Goal: Contribute content

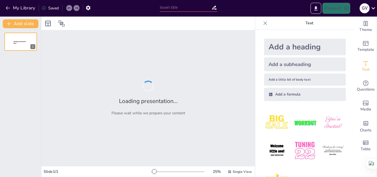
type input "Diagnóstico y Seguimiento de Afectaciones Ambientales: Un Enfoque Integral"
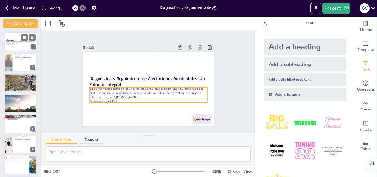
click at [16, 44] on p "Esta presentación aborda el monitoreo ambiental para la conservación y protecci…" at bounding box center [21, 42] width 30 height 3
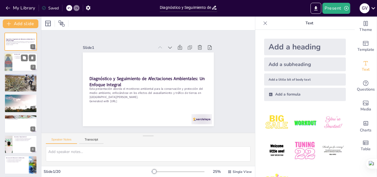
click at [17, 58] on p "La prevención es clave para la sostenibilidad." at bounding box center [25, 58] width 20 height 1
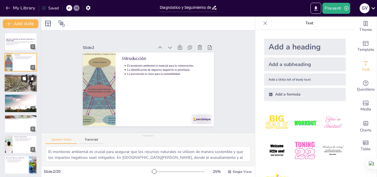
click at [15, 80] on div at bounding box center [20, 82] width 33 height 25
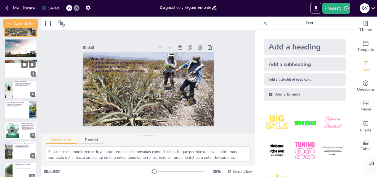
click at [15, 71] on div at bounding box center [20, 68] width 33 height 19
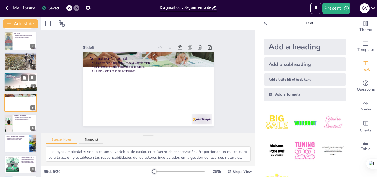
click at [14, 81] on div at bounding box center [20, 82] width 33 height 22
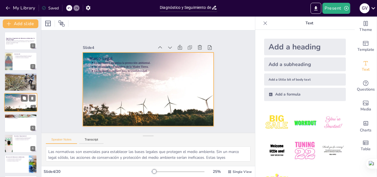
click at [12, 98] on div at bounding box center [20, 102] width 33 height 22
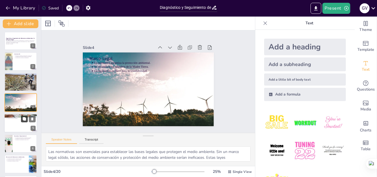
click at [22, 120] on button at bounding box center [24, 118] width 7 height 7
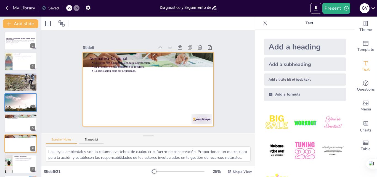
scroll to position [42, 0]
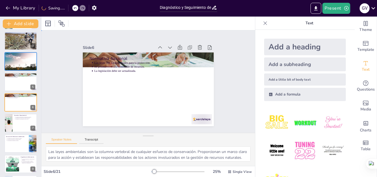
click at [232, 87] on div "Slide 1 Diagnóstico y Seguimiento de Afectaciones Ambientales: Un Enfoque Integ…" at bounding box center [148, 82] width 223 height 124
click at [13, 120] on div at bounding box center [20, 123] width 33 height 19
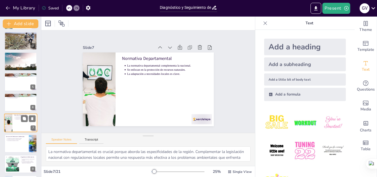
scroll to position [62, 0]
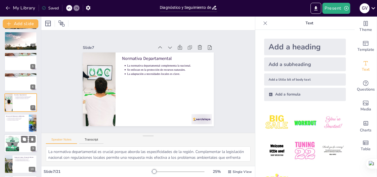
click at [13, 143] on div at bounding box center [12, 143] width 25 height 17
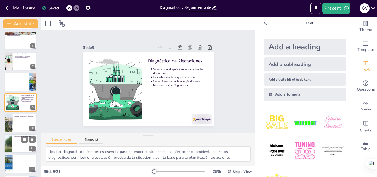
scroll to position [159, 0]
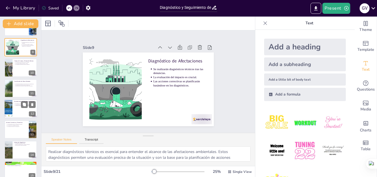
click at [15, 111] on div at bounding box center [20, 108] width 33 height 19
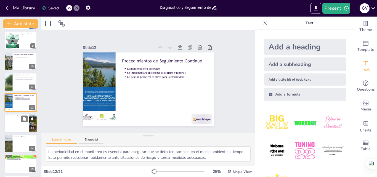
click at [14, 129] on div at bounding box center [20, 123] width 33 height 19
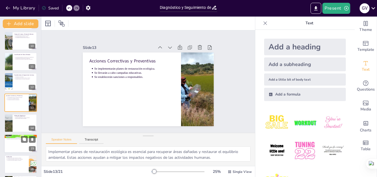
click at [13, 143] on div at bounding box center [20, 143] width 33 height 19
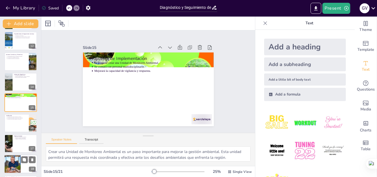
click at [15, 164] on div at bounding box center [12, 164] width 29 height 19
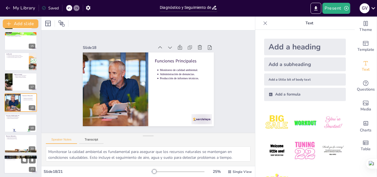
scroll to position [289, 0]
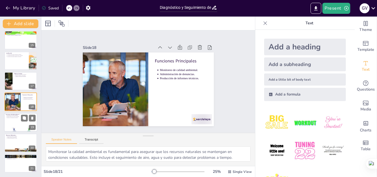
click at [12, 123] on div at bounding box center [20, 122] width 33 height 19
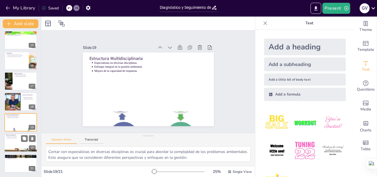
click at [12, 138] on p "Software especializado es crucial." at bounding box center [21, 138] width 29 height 1
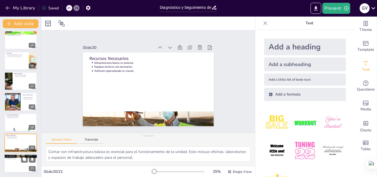
click at [13, 156] on p "Mejora en la toma de decisiones." at bounding box center [21, 156] width 29 height 1
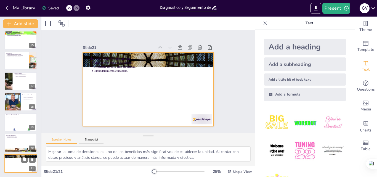
click at [13, 160] on div at bounding box center [20, 163] width 33 height 19
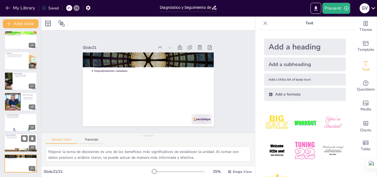
click at [13, 141] on div at bounding box center [20, 142] width 33 height 19
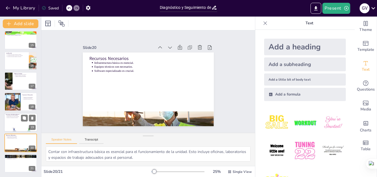
click at [10, 124] on div at bounding box center [20, 122] width 33 height 19
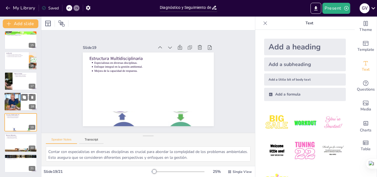
click at [9, 108] on div at bounding box center [12, 101] width 29 height 19
type textarea "Monitorear la calidad ambiental es fundamental para asegurar que los recursos n…"
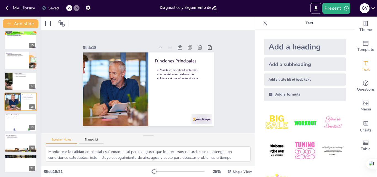
scroll to position [288, 0]
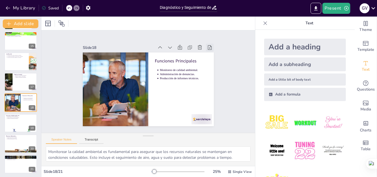
click at [215, 65] on icon at bounding box center [217, 68] width 5 height 6
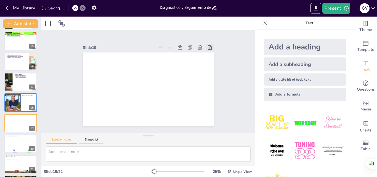
click at [212, 58] on icon at bounding box center [215, 61] width 7 height 7
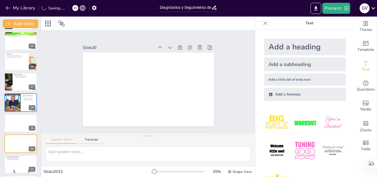
click at [215, 72] on icon at bounding box center [218, 75] width 7 height 7
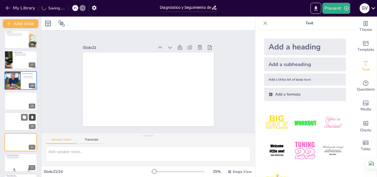
scroll to position [350, 0]
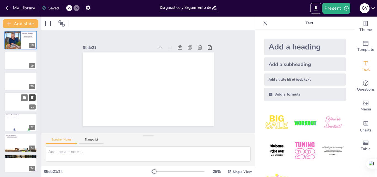
click at [32, 98] on icon at bounding box center [32, 97] width 2 height 3
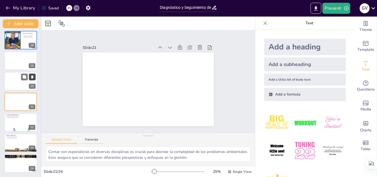
scroll to position [330, 0]
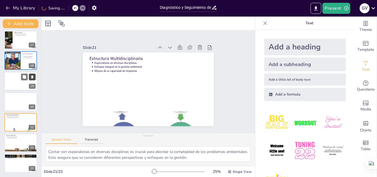
click at [31, 98] on icon at bounding box center [32, 97] width 2 height 3
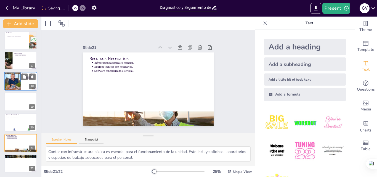
scroll to position [309, 0]
click at [31, 98] on icon at bounding box center [32, 97] width 4 height 4
type textarea "Mejorar la toma de decisiones es uno de los beneficios más significativos de es…"
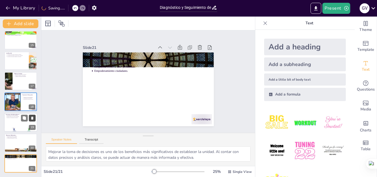
scroll to position [289, 0]
click at [313, 8] on icon "Export to PowerPoint" at bounding box center [316, 9] width 6 height 6
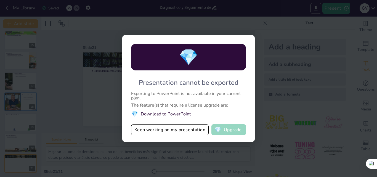
click at [226, 129] on button "💎 Upgrade" at bounding box center [228, 129] width 34 height 11
